Goal: Use online tool/utility: Utilize a website feature to perform a specific function

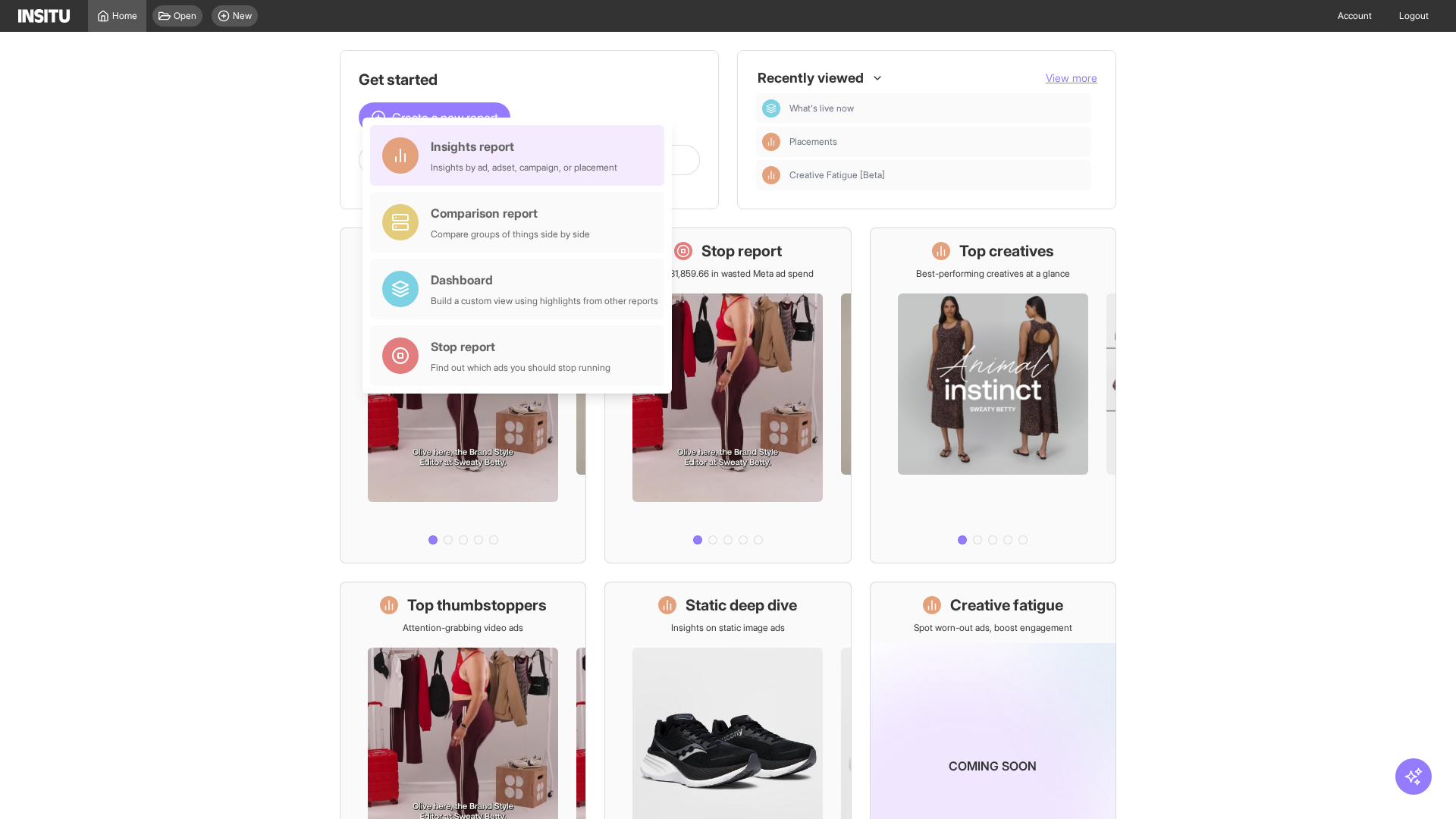
click at [521, 155] on div "Insights report Insights by ad, adset, campaign, or placement" at bounding box center [523, 155] width 186 height 37
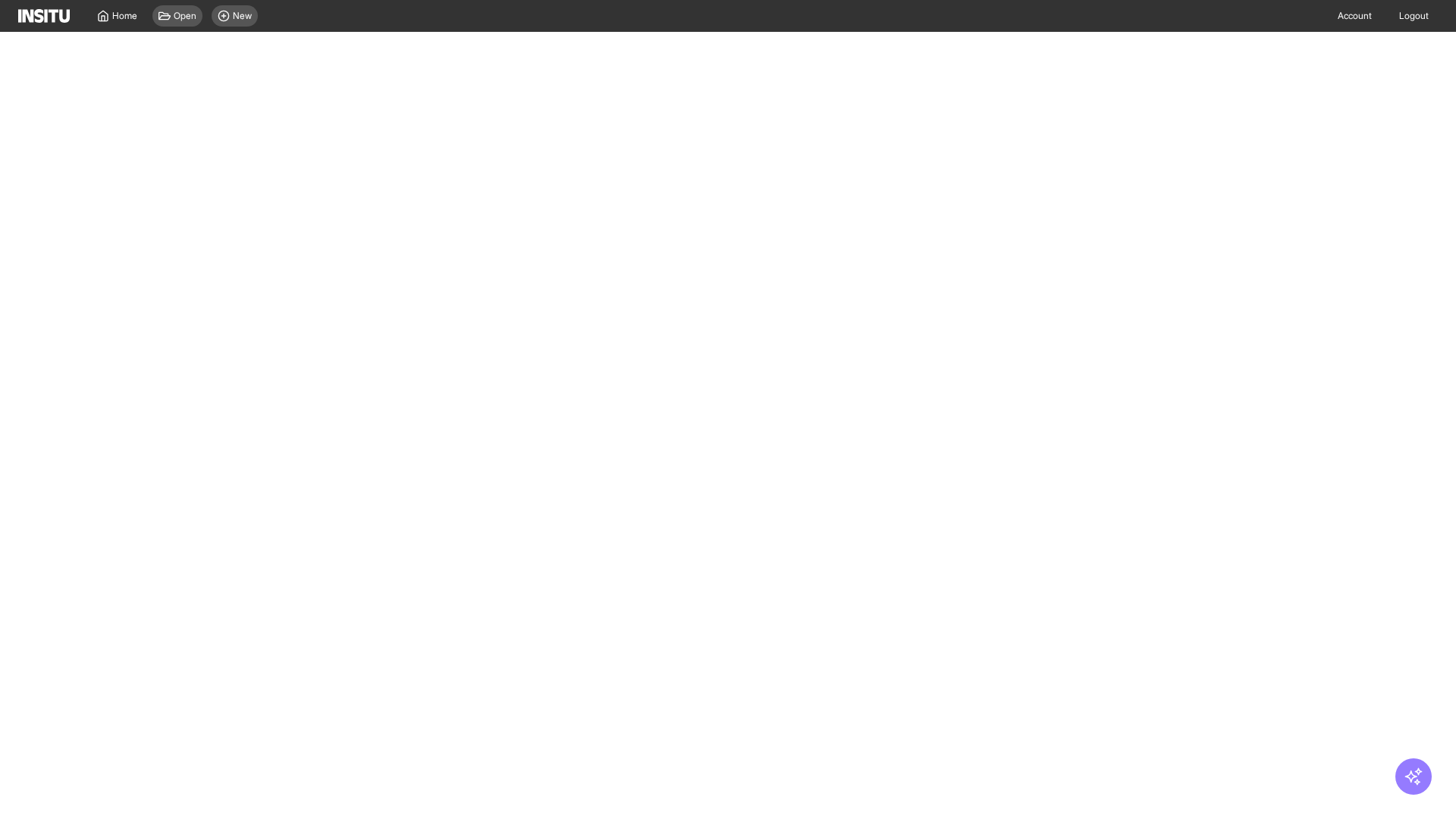
select select "**"
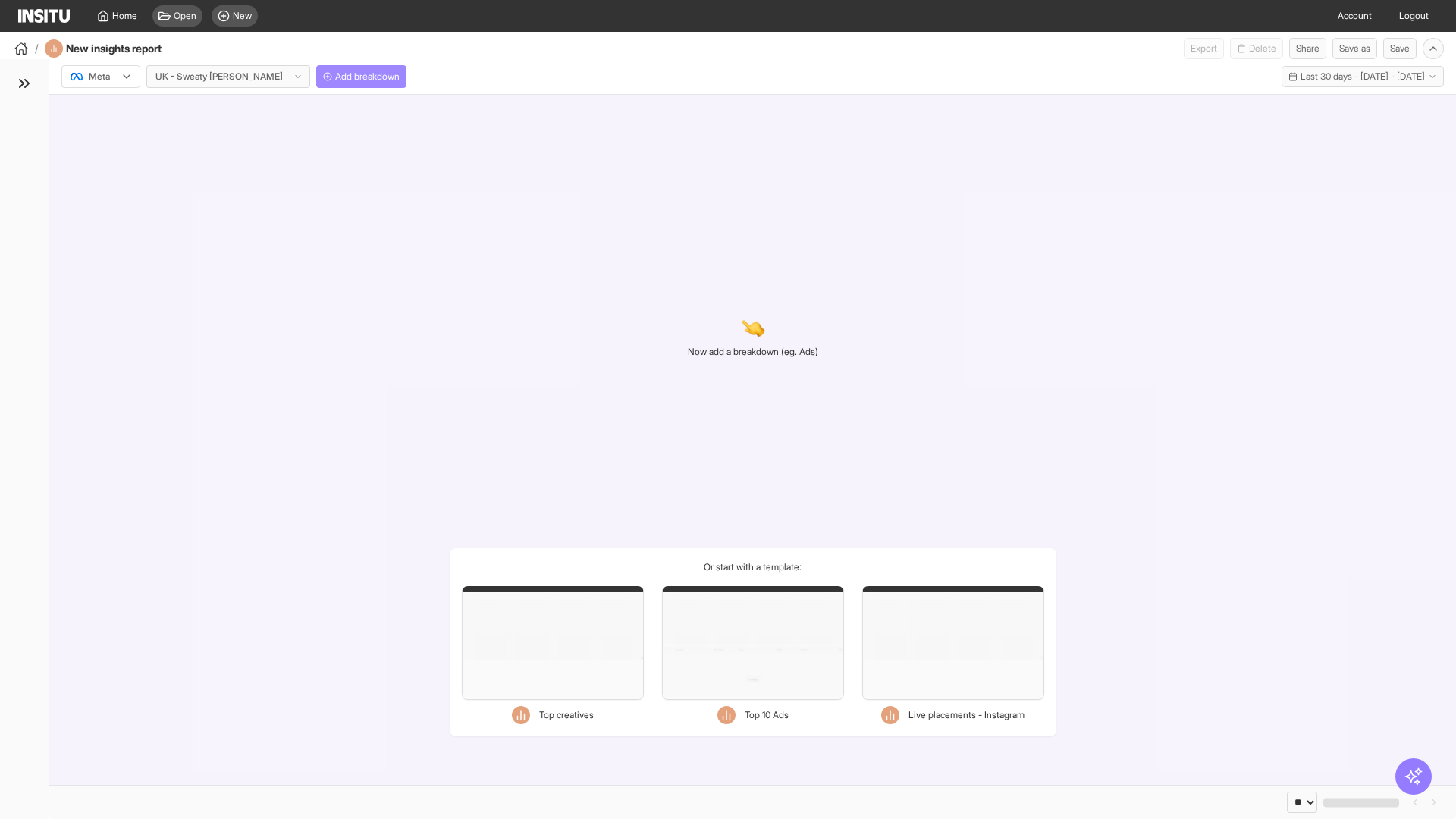
click at [335, 77] on span "Add breakdown" at bounding box center [367, 77] width 64 height 12
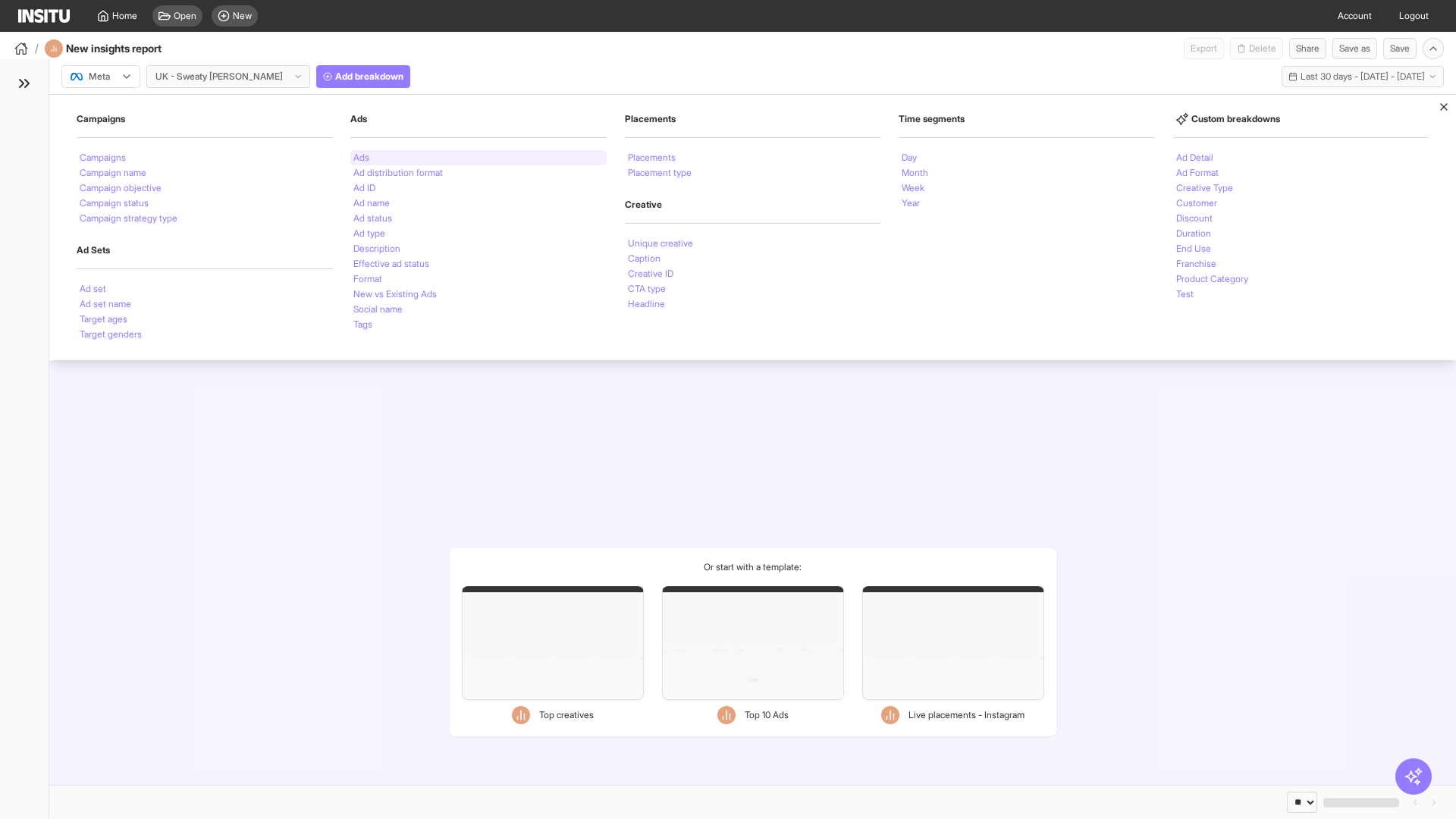
click at [361, 158] on li "Ads" at bounding box center [362, 158] width 16 height 9
